Goal: Task Accomplishment & Management: Manage account settings

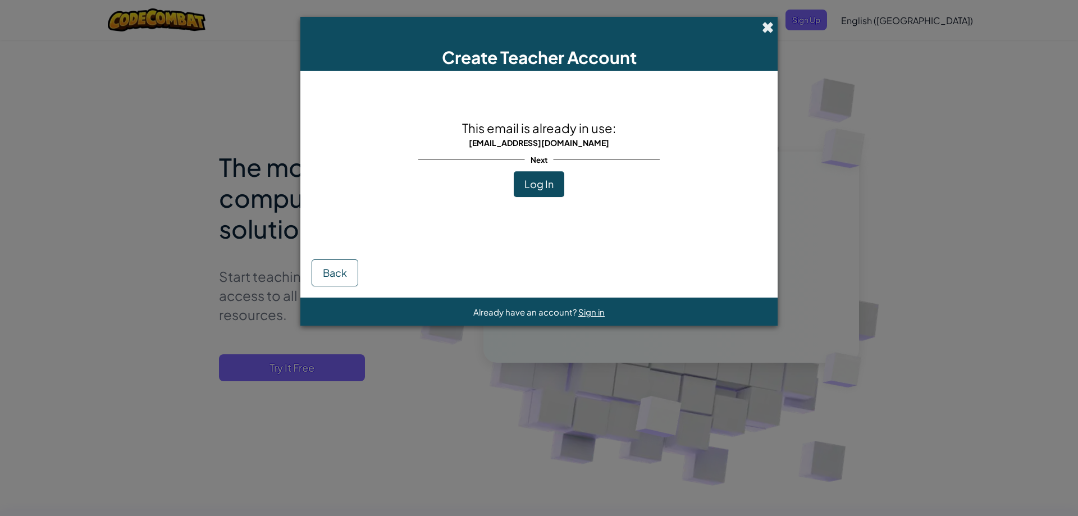
click at [764, 26] on span at bounding box center [768, 27] width 12 height 12
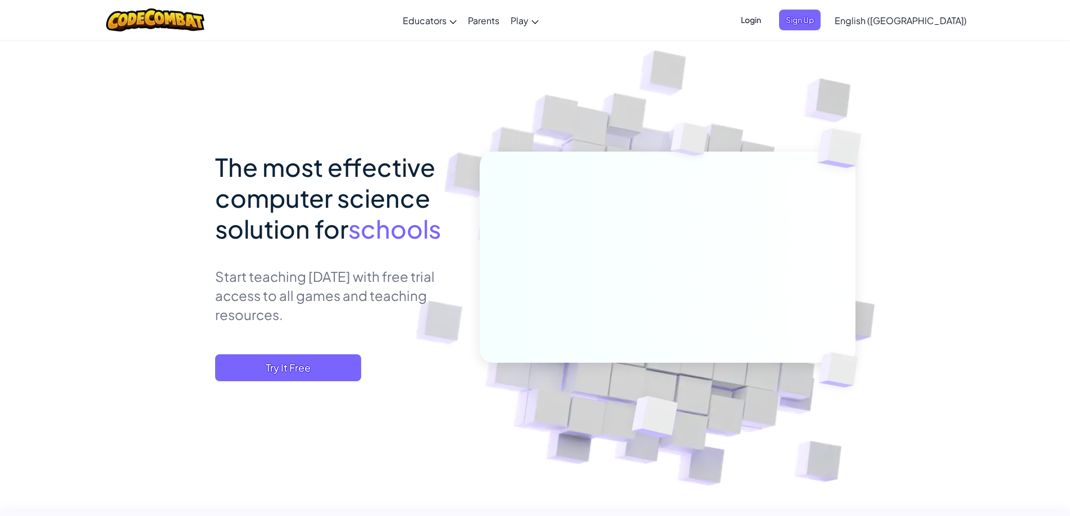
click at [768, 15] on span "Login" at bounding box center [751, 20] width 34 height 21
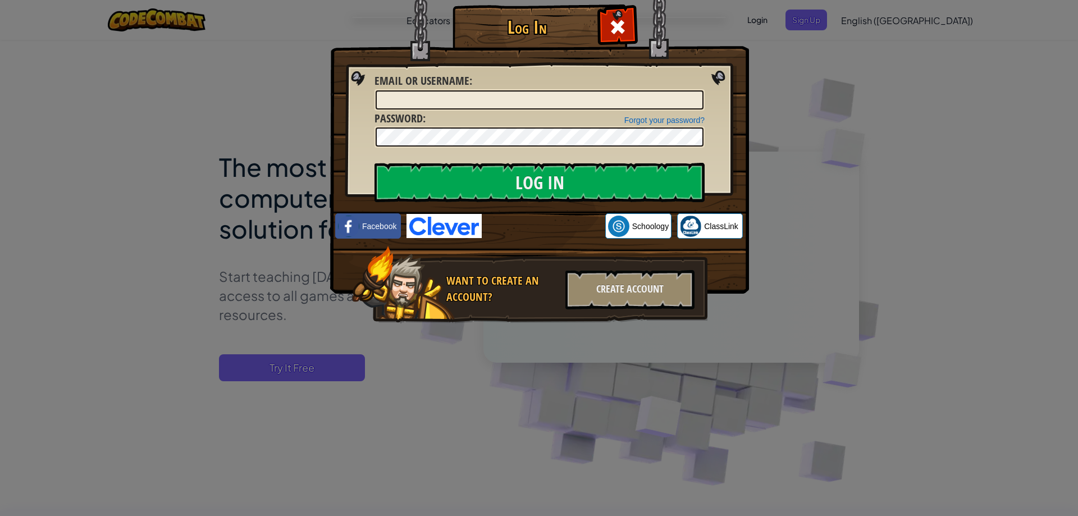
type input "[EMAIL_ADDRESS][DOMAIN_NAME]"
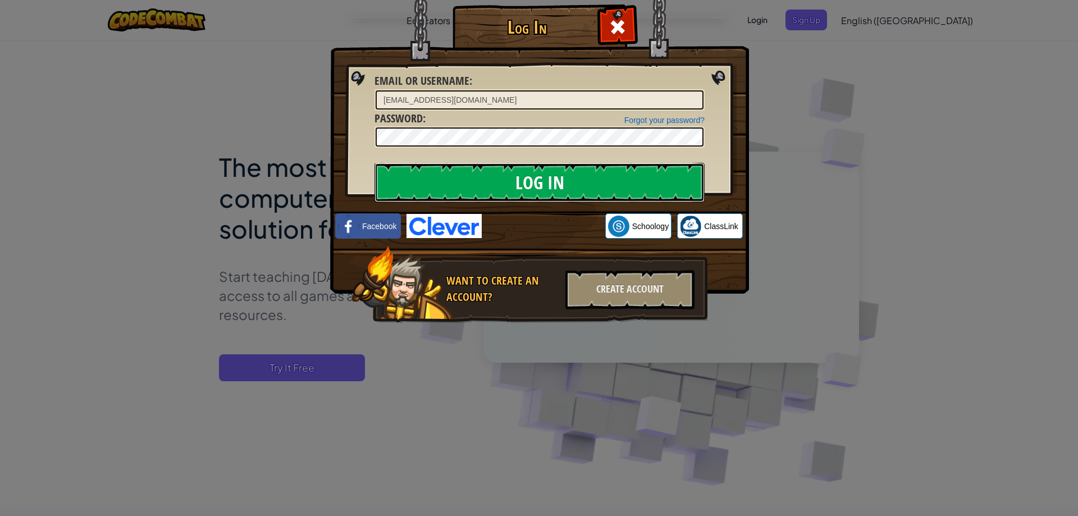
click at [495, 176] on input "Log In" at bounding box center [539, 182] width 330 height 39
